Goal: Information Seeking & Learning: Check status

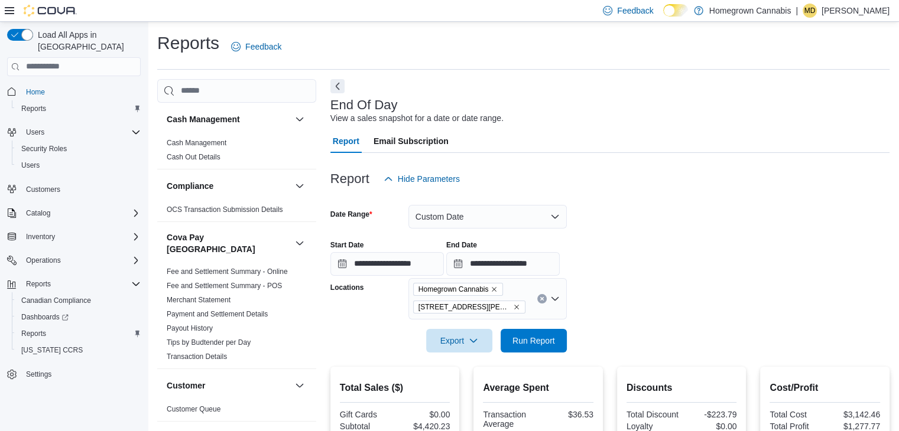
scroll to position [674, 0]
